Goal: Transaction & Acquisition: Purchase product/service

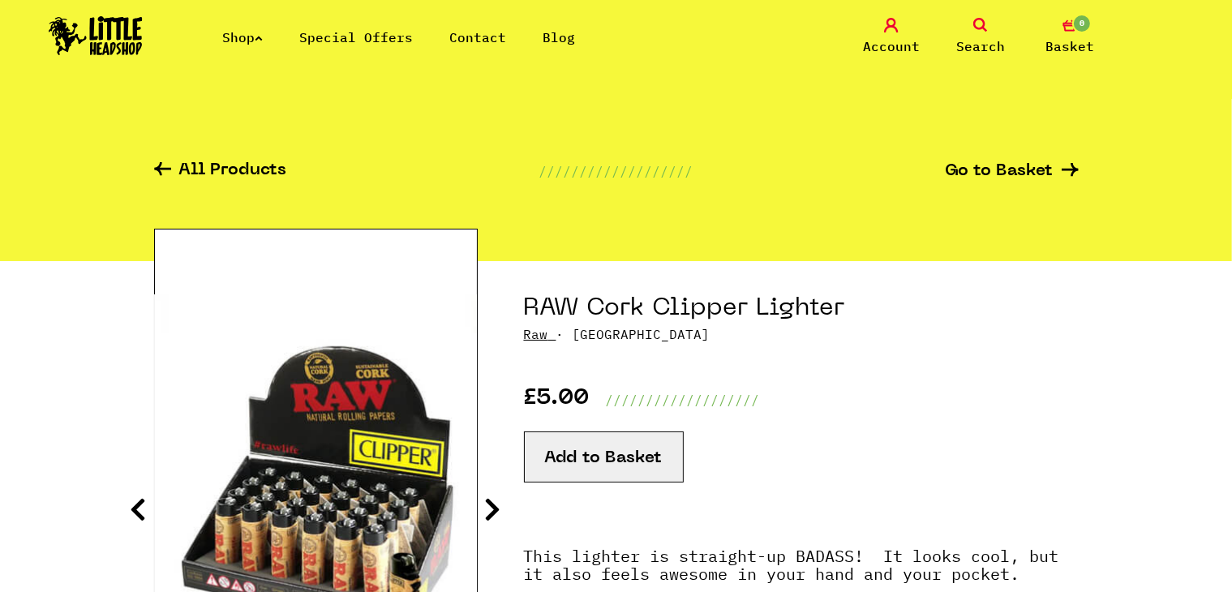
click at [493, 40] on link "Contact" at bounding box center [477, 37] width 57 height 16
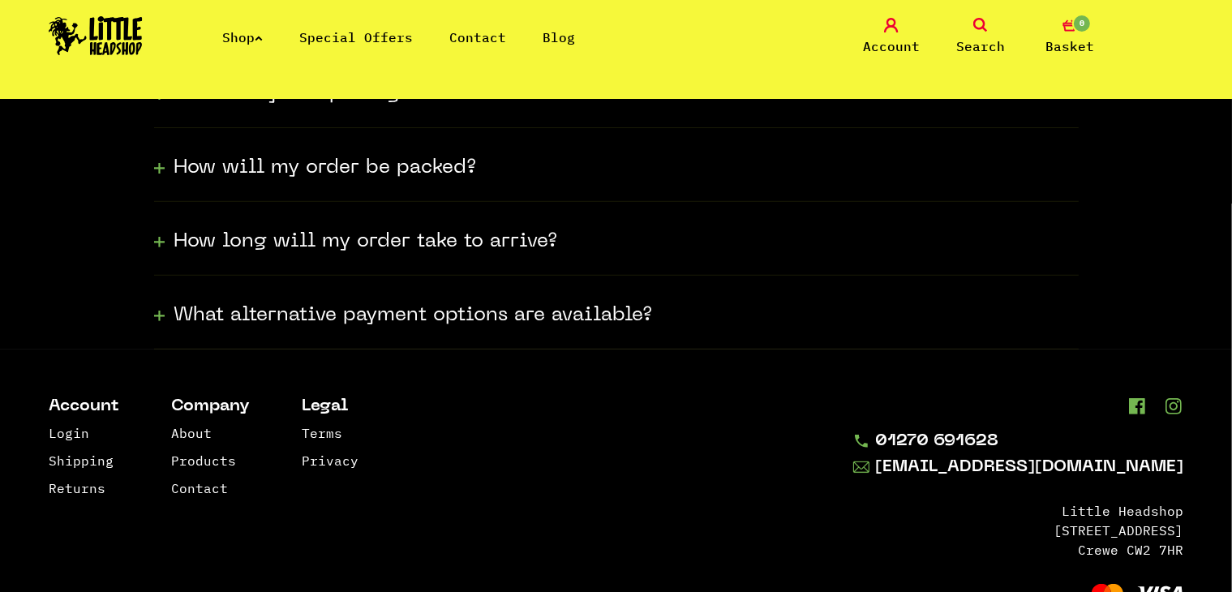
scroll to position [574, 0]
click at [380, 255] on div "How long will my order take to arrive?" at bounding box center [616, 239] width 925 height 74
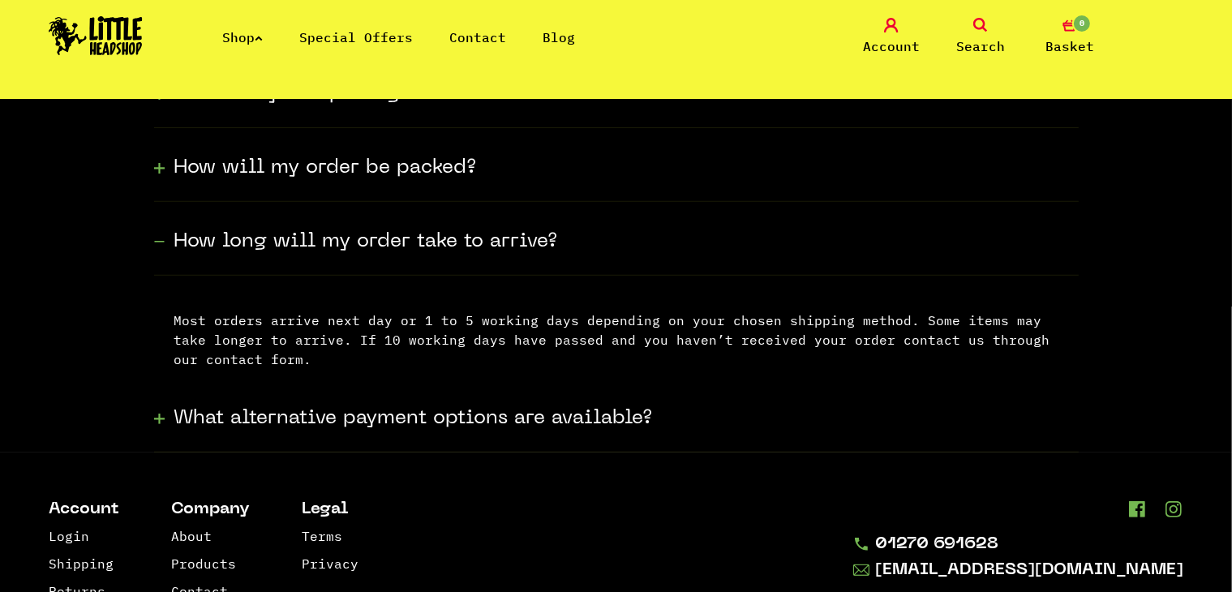
click at [380, 255] on div "How long will my order take to arrive?" at bounding box center [616, 239] width 925 height 74
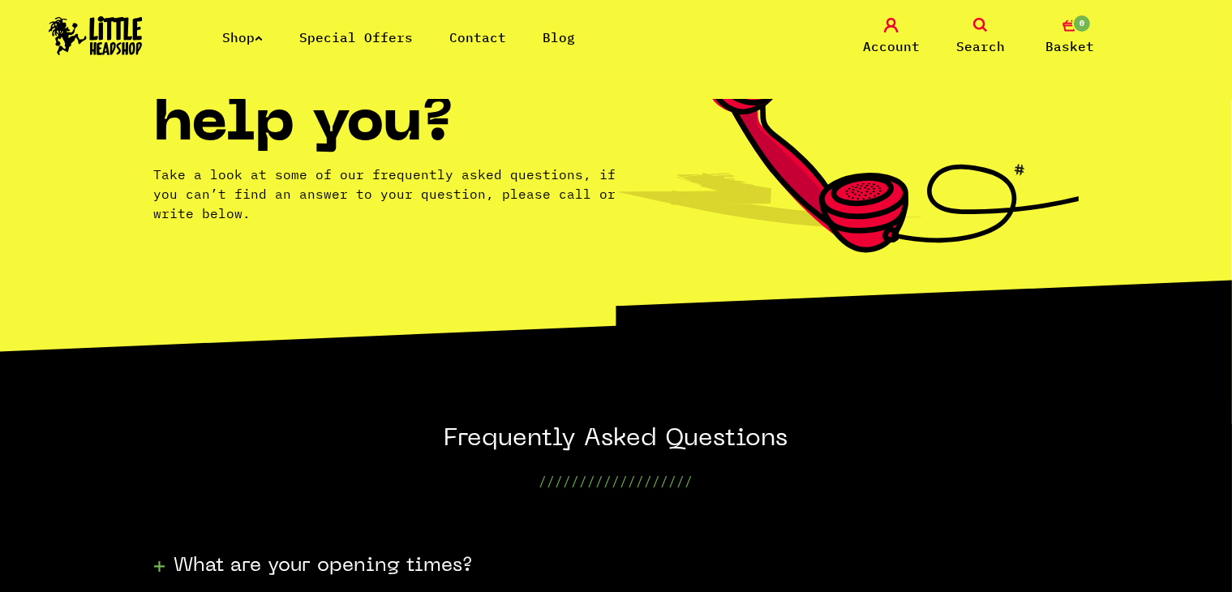
scroll to position [0, 0]
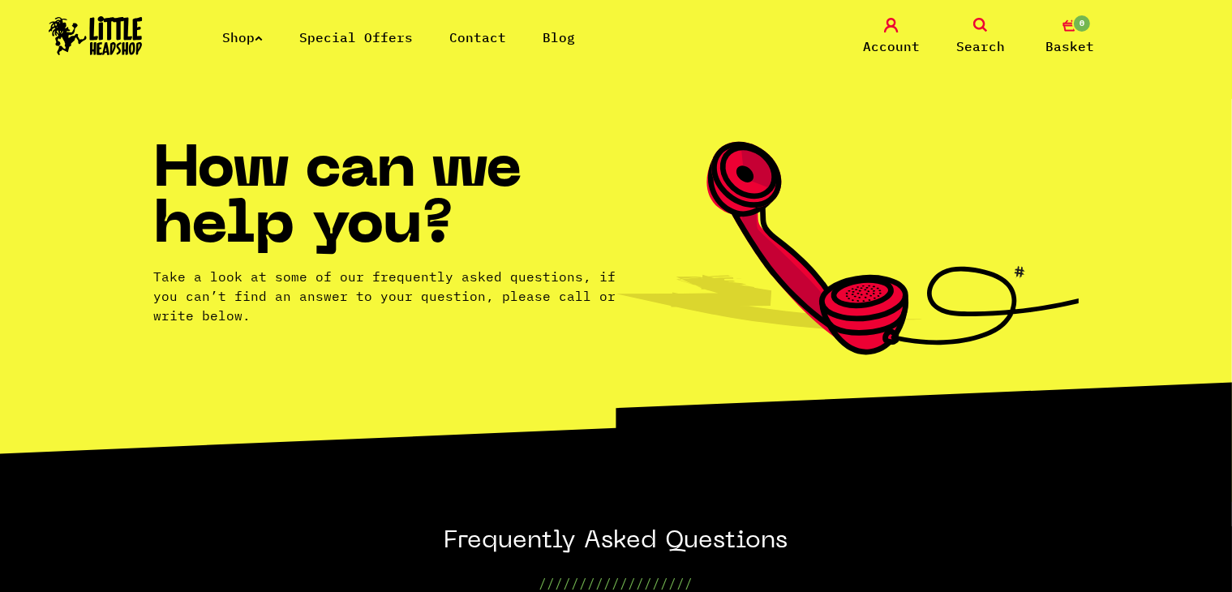
click at [260, 36] on link "Shop" at bounding box center [242, 37] width 41 height 16
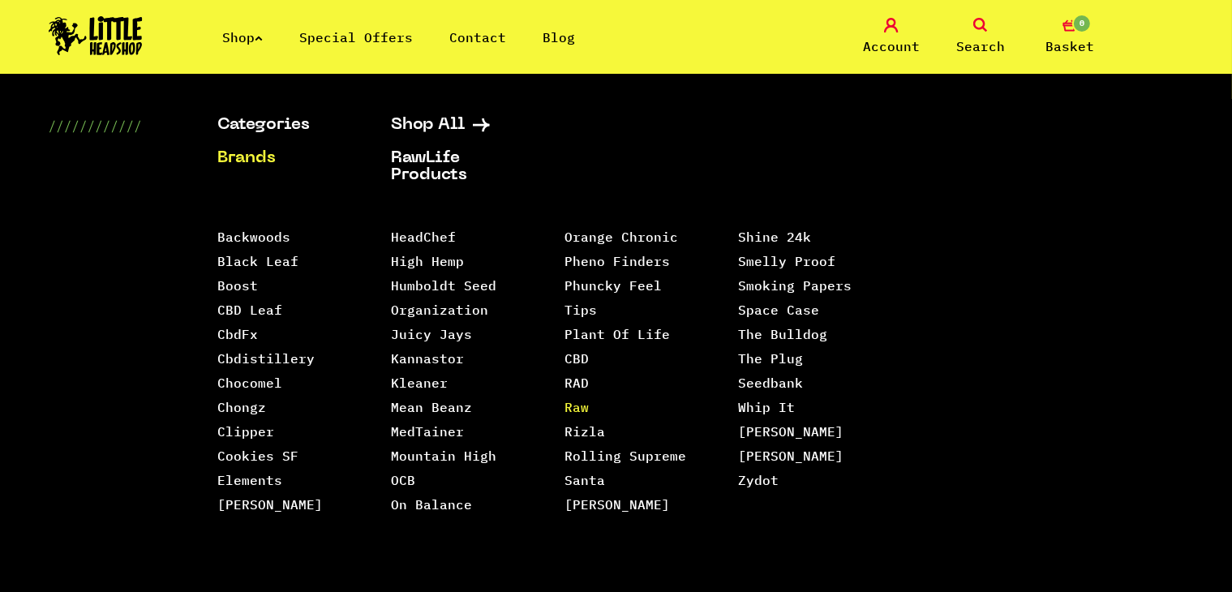
click at [577, 399] on link "Raw" at bounding box center [576, 407] width 24 height 16
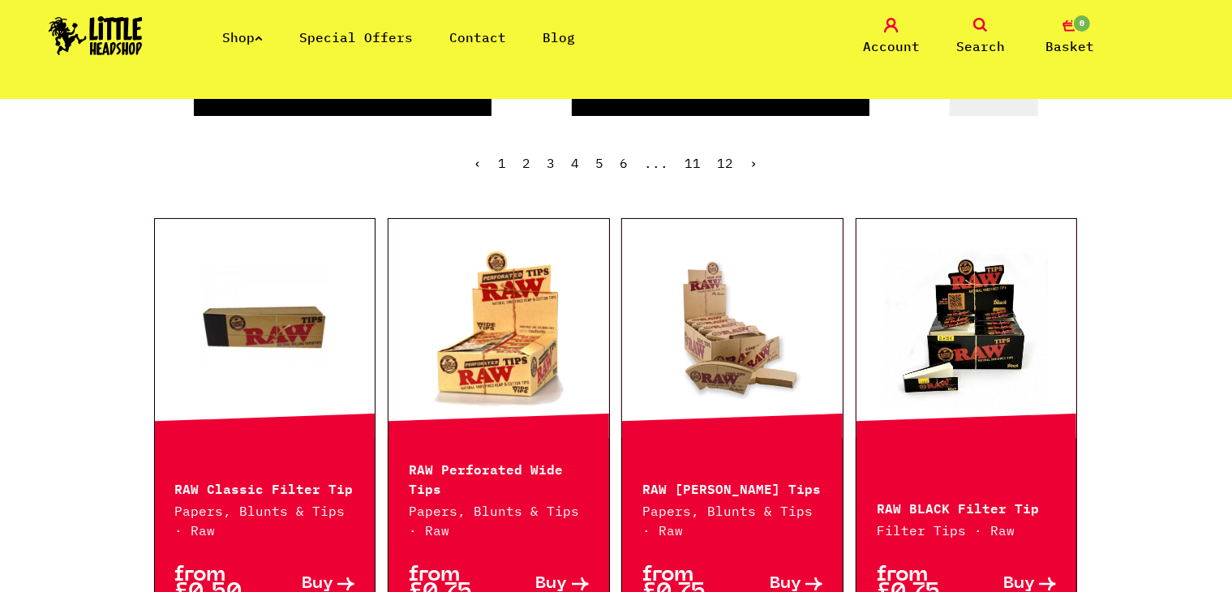
scroll to position [151, 0]
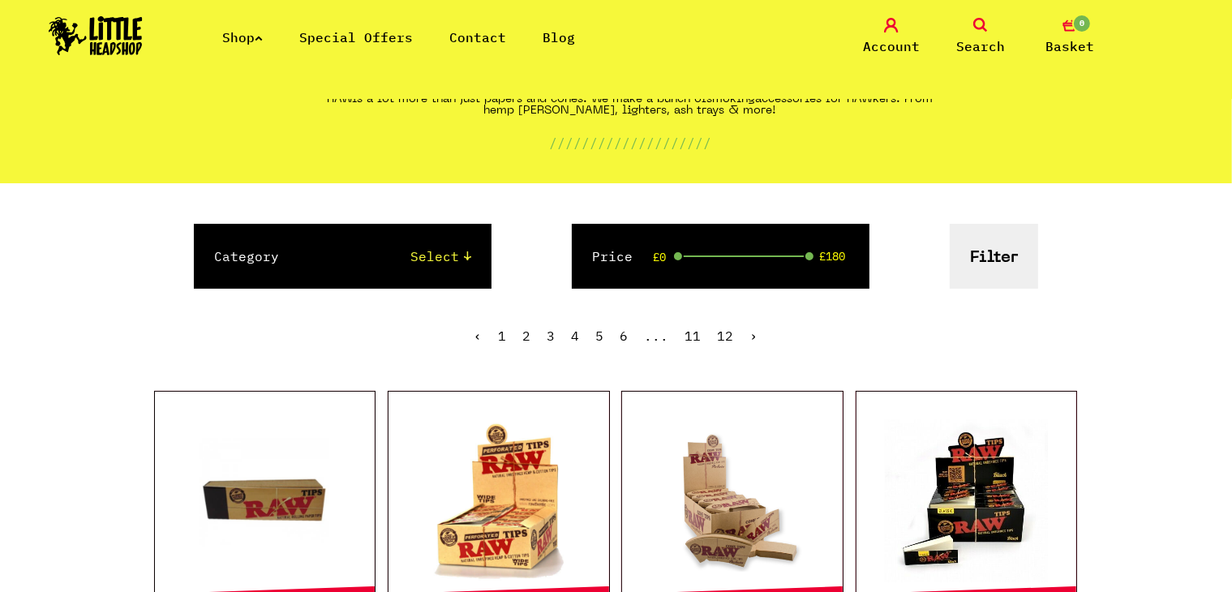
click at [446, 258] on select "Select Papers, Blunts & Tips 420/710 LIFE Smoking Accessories Trays And Boxes G…" at bounding box center [391, 256] width 160 height 19
select select "5"
click at [311, 247] on select "Select Papers, Blunts & Tips 420/710 LIFE Smoking Accessories Trays And Boxes G…" at bounding box center [391, 256] width 160 height 19
click at [985, 268] on button "Filter" at bounding box center [994, 256] width 88 height 65
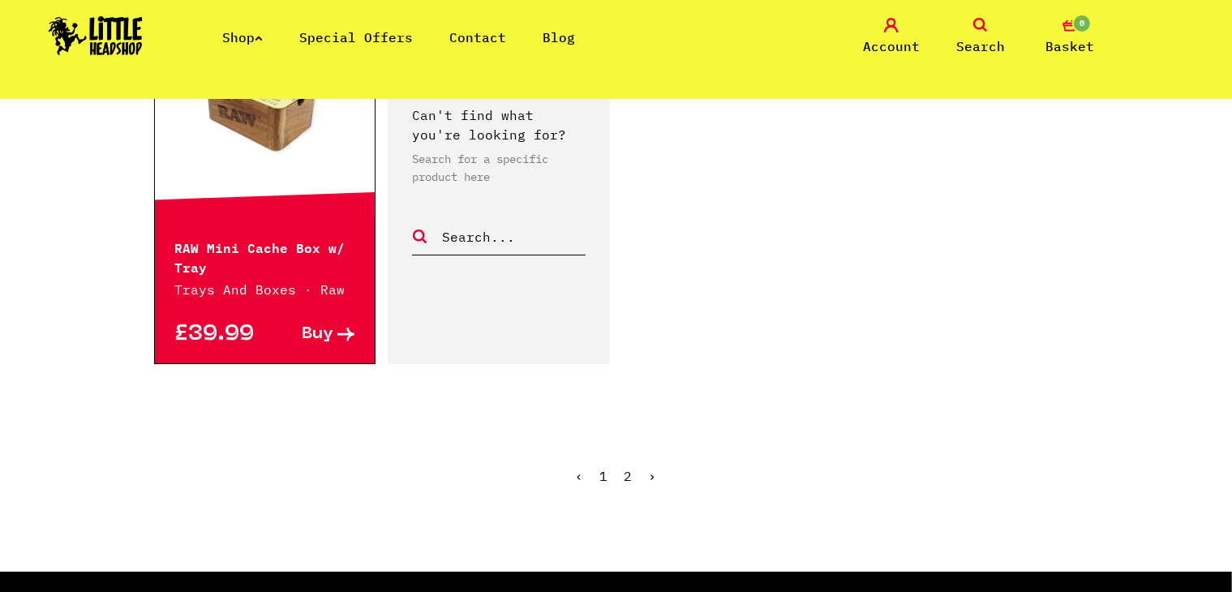
scroll to position [2500, 0]
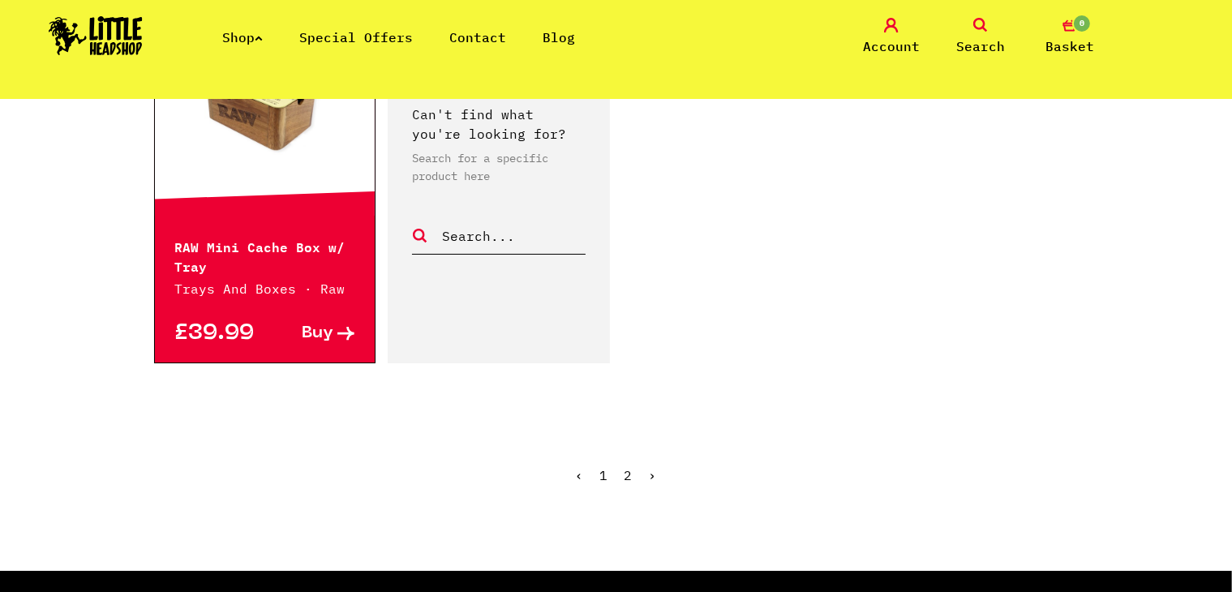
click at [629, 474] on link "2" at bounding box center [628, 475] width 8 height 16
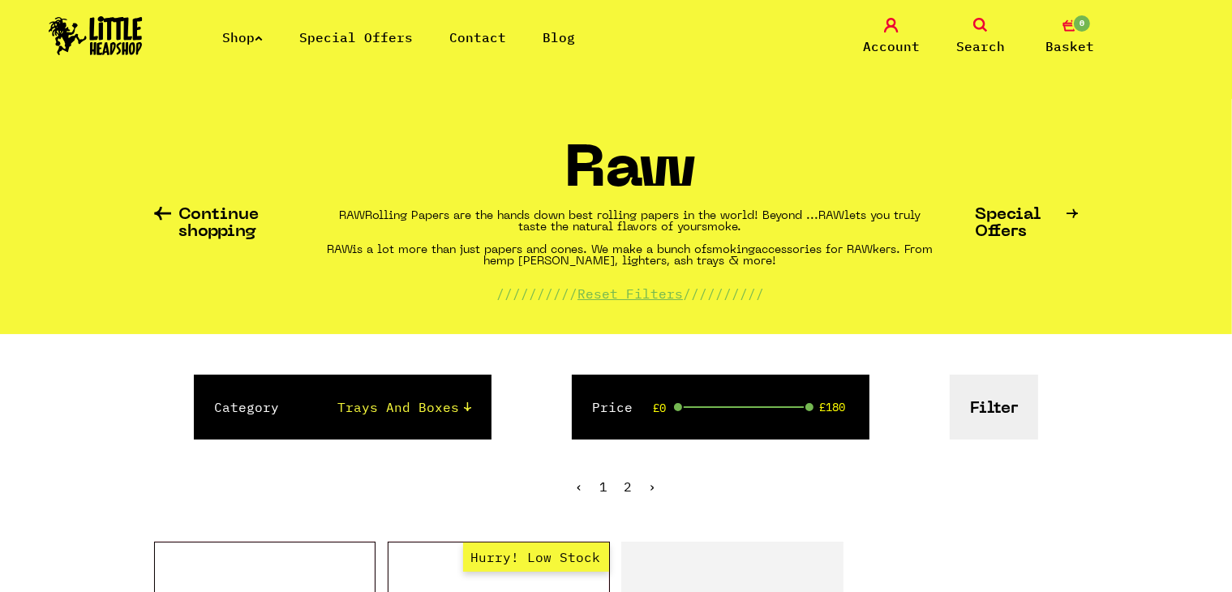
click at [983, 29] on icon at bounding box center [980, 25] width 15 height 15
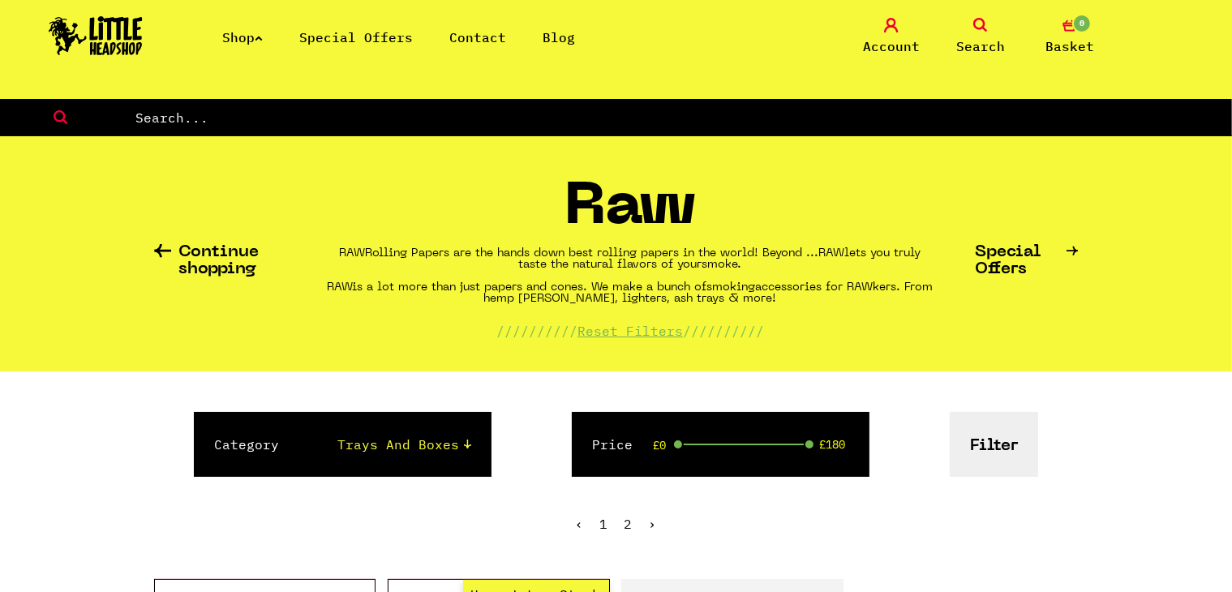
click at [523, 118] on input "text" at bounding box center [683, 117] width 1098 height 21
type input "cover"
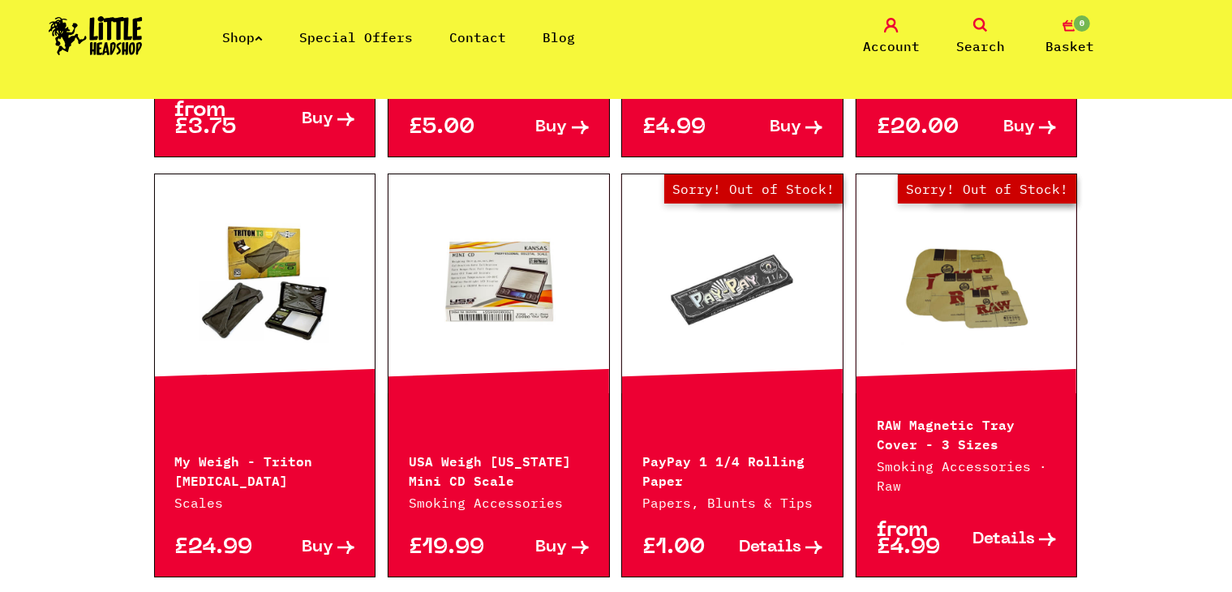
scroll to position [1228, 0]
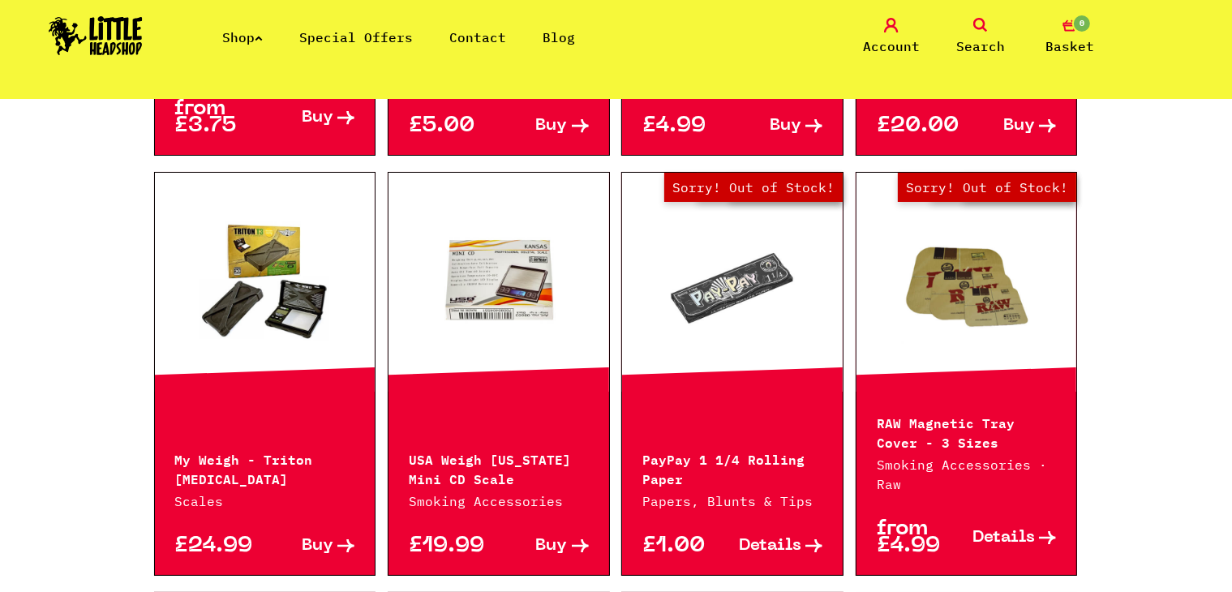
click at [1015, 327] on link "Out of Stock Hurry! Low Stock Sorry! Out of Stock!" at bounding box center [966, 282] width 221 height 162
